Goal: Information Seeking & Learning: Understand process/instructions

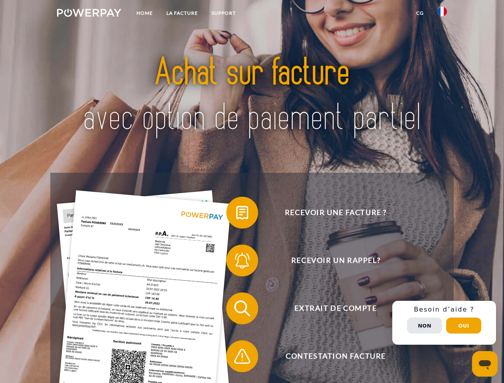
click at [89, 14] on img at bounding box center [89, 13] width 64 height 8
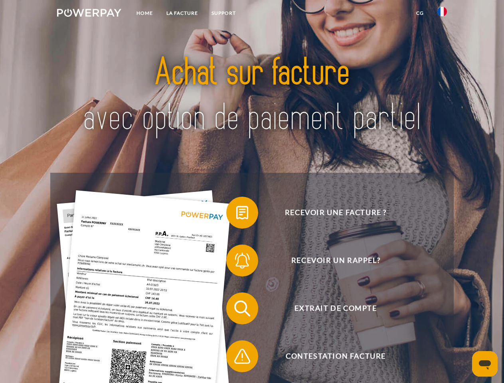
click at [442, 14] on img at bounding box center [443, 12] width 10 height 10
click at [420, 13] on link "CG" at bounding box center [420, 13] width 21 height 14
click at [236, 214] on span at bounding box center [230, 213] width 40 height 40
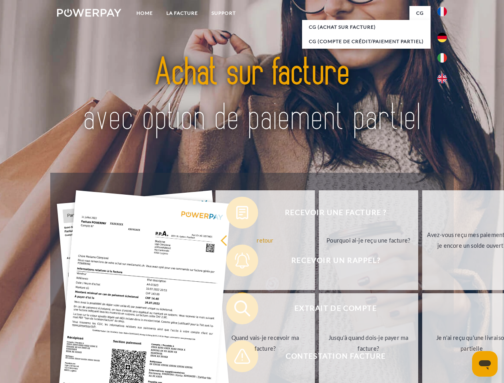
click at [236, 262] on div "Recevoir une facture ? Recevoir un rappel? Extrait de compte retour" at bounding box center [251, 332] width 403 height 319
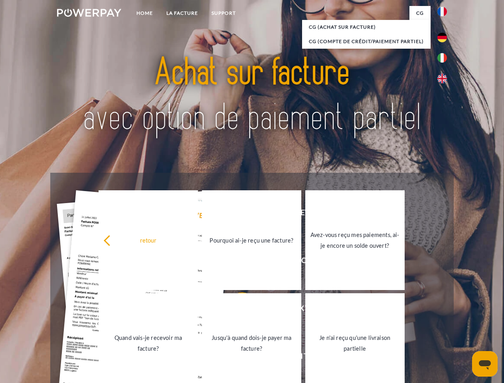
click at [236, 310] on link "Jusqu'à quand dois-je payer ma facture?" at bounding box center [251, 344] width 99 height 100
click at [236, 358] on span at bounding box center [230, 357] width 40 height 40
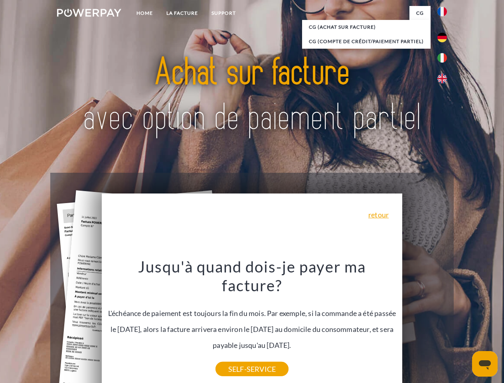
click at [444, 323] on div "Recevoir une facture ? Recevoir un rappel? Extrait de compte retour" at bounding box center [251, 332] width 403 height 319
click at [425, 325] on span "Extrait de compte" at bounding box center [336, 309] width 196 height 32
click at [464, 326] on header "Home LA FACTURE Support" at bounding box center [252, 275] width 504 height 551
